Goal: Task Accomplishment & Management: Complete application form

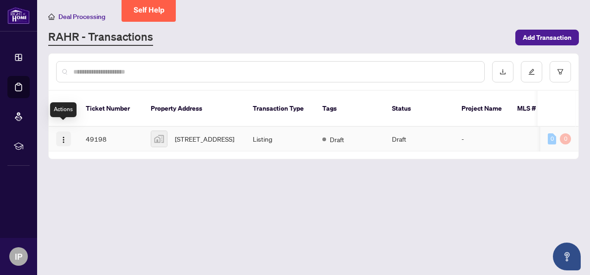
click at [65, 136] on img "button" at bounding box center [63, 139] width 7 height 7
click at [351, 186] on main "Deal Processing RAHR - Transactions Add Transaction Ticket Number Property Addr…" at bounding box center [313, 137] width 552 height 275
click at [350, 127] on td "Draft" at bounding box center [350, 139] width 70 height 25
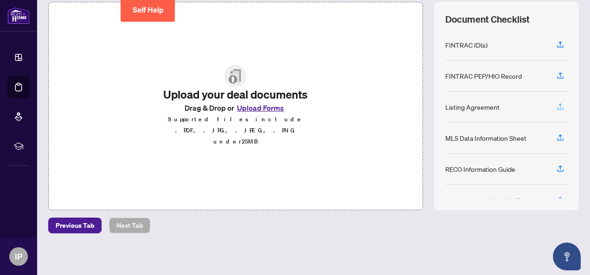
click at [410, 102] on icon "button" at bounding box center [560, 106] width 8 height 8
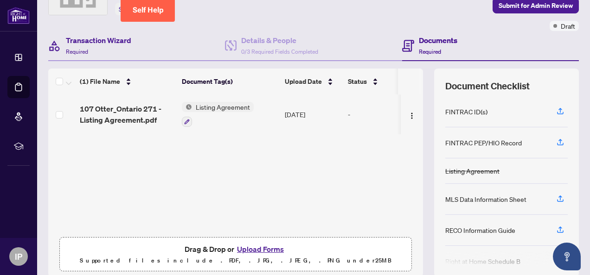
scroll to position [32, 0]
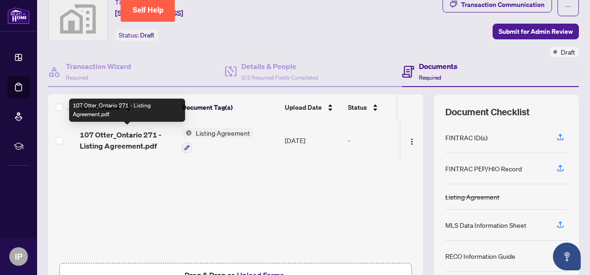
click at [122, 138] on span "107 Otter_Ontario 271 - Listing Agreement.pdf" at bounding box center [127, 140] width 95 height 22
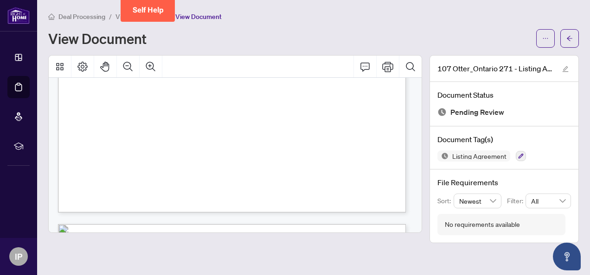
scroll to position [139, 0]
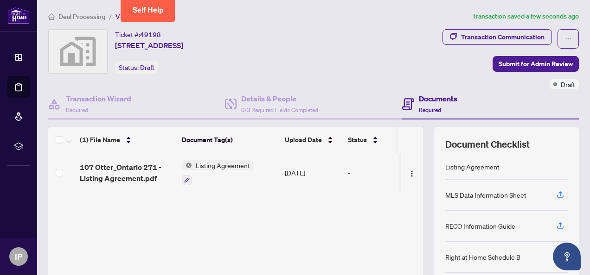
scroll to position [46, 0]
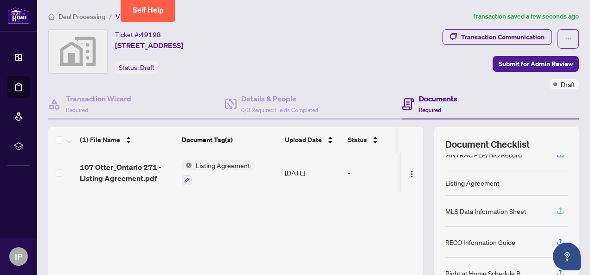
click at [410, 208] on icon "button" at bounding box center [560, 210] width 4 height 5
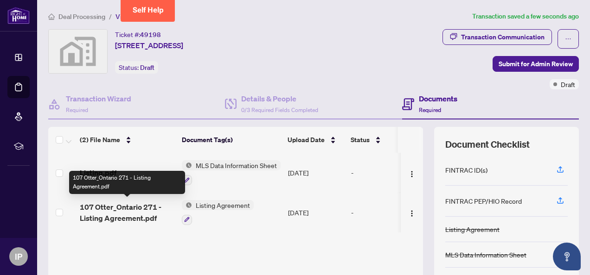
click at [121, 205] on span "107 Otter_Ontario 271 - Listing Agreement.pdf" at bounding box center [127, 213] width 95 height 22
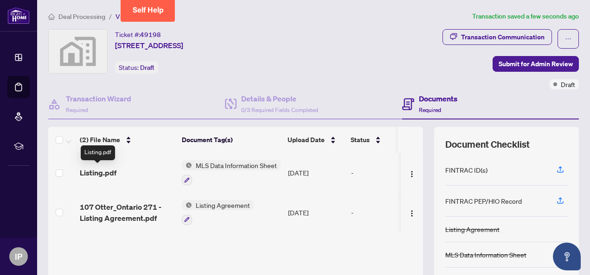
click at [108, 171] on span "Listing.pdf" at bounding box center [98, 172] width 37 height 11
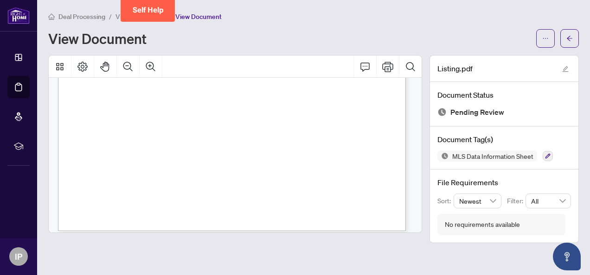
scroll to position [324, 0]
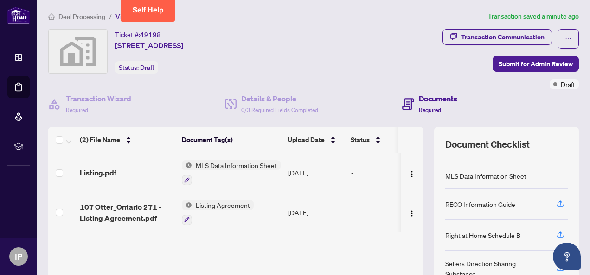
scroll to position [93, 0]
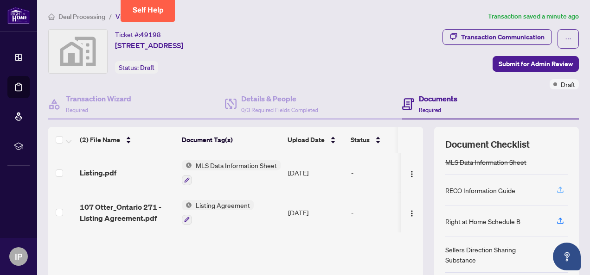
click at [410, 186] on icon "button" at bounding box center [560, 190] width 8 height 8
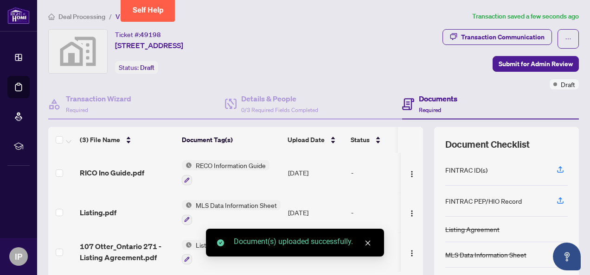
scroll to position [0, 0]
click at [365, 242] on icon "close" at bounding box center [367, 243] width 6 height 6
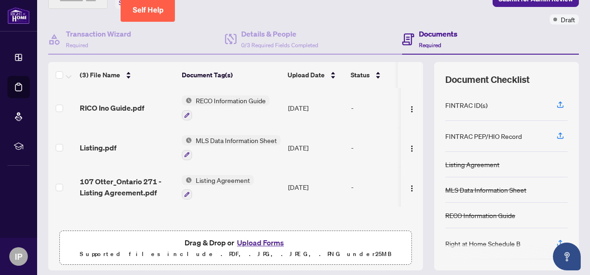
scroll to position [32, 0]
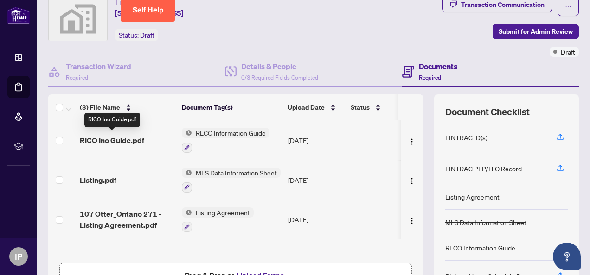
click at [134, 139] on span "RICO Ino Guide.pdf" at bounding box center [112, 140] width 64 height 11
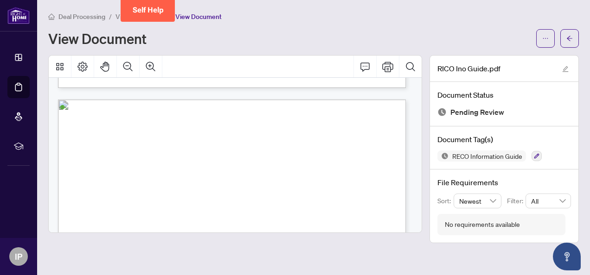
scroll to position [5487, 0]
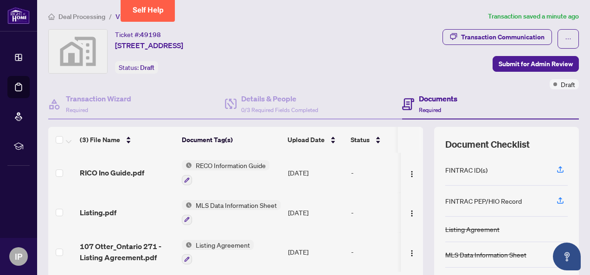
click at [410, 57] on div "Transaction Communication Submit for Admin Review Draft" at bounding box center [447, 59] width 264 height 60
click at [410, 39] on button "button" at bounding box center [567, 38] width 21 height 19
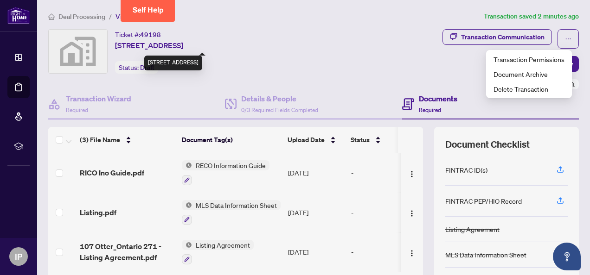
click at [311, 42] on div "Ticket #: 49198 107 Otter Crescent, North York, Toronto, ON, Canada Status: Dra…" at bounding box center [179, 51] width 263 height 44
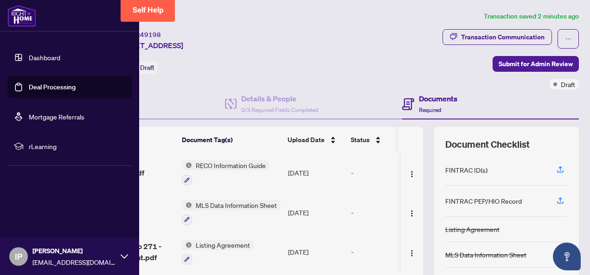
click at [36, 57] on link "Dashboard" at bounding box center [45, 57] width 32 height 8
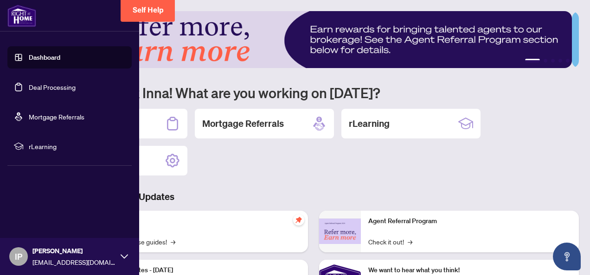
click at [45, 86] on link "Deal Processing" at bounding box center [52, 87] width 47 height 8
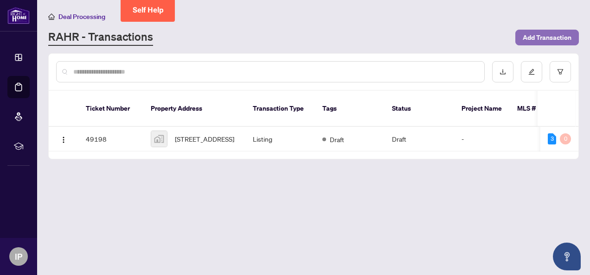
click at [410, 34] on span "Add Transaction" at bounding box center [546, 37] width 49 height 15
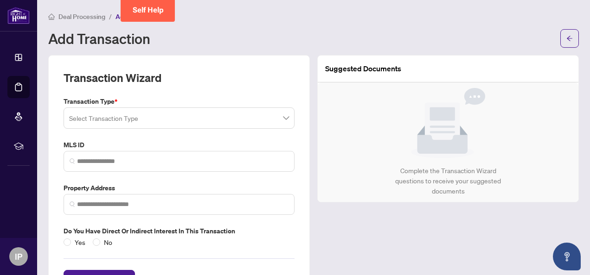
click at [153, 118] on input "search" at bounding box center [174, 119] width 211 height 20
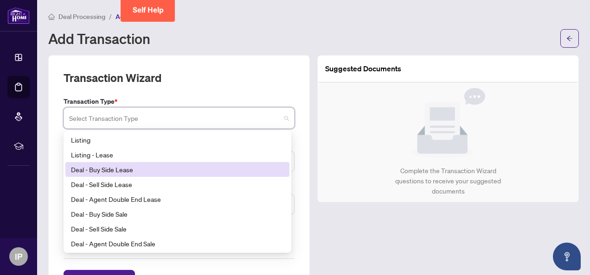
click at [119, 168] on div "Deal - Buy Side Lease" at bounding box center [177, 170] width 213 height 10
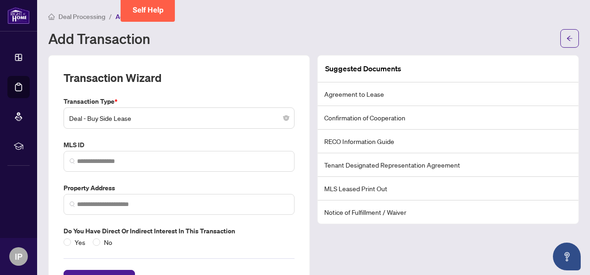
click at [410, 115] on li "Confirmation of Cooperation" at bounding box center [447, 118] width 260 height 24
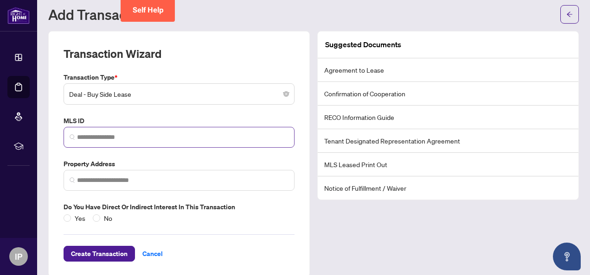
scroll to position [35, 0]
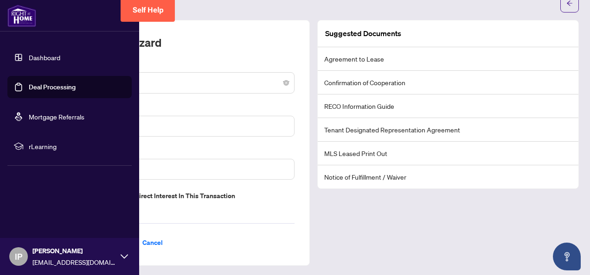
click at [60, 60] on link "Dashboard" at bounding box center [45, 57] width 32 height 8
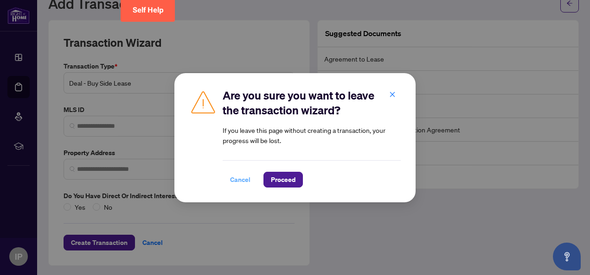
click at [237, 174] on span "Cancel" at bounding box center [240, 179] width 20 height 15
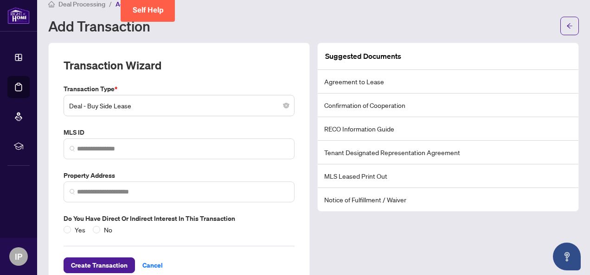
scroll to position [0, 0]
